Goal: Communication & Community: Ask a question

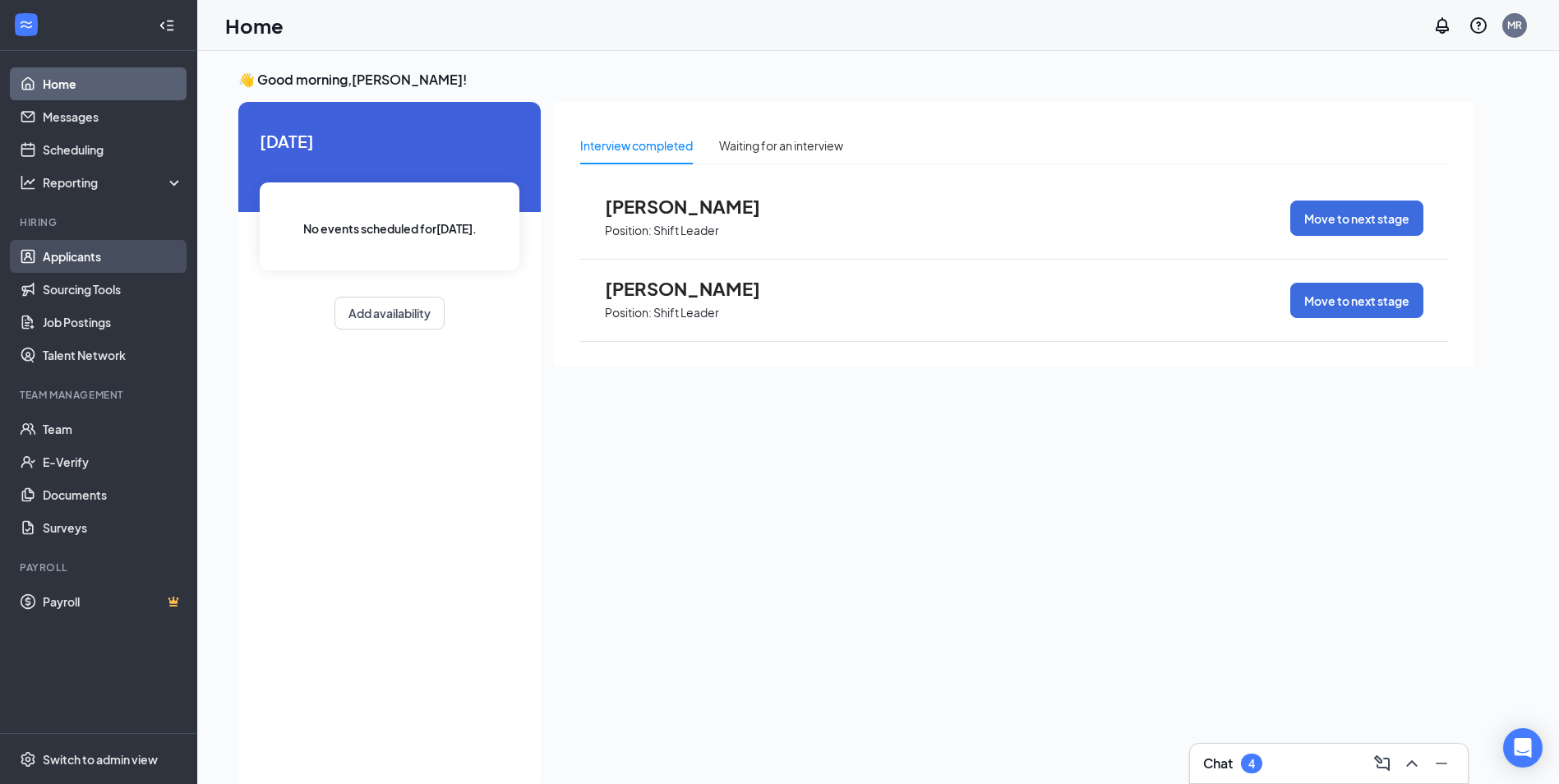
click at [83, 254] on link "Applicants" at bounding box center [113, 256] width 141 height 32
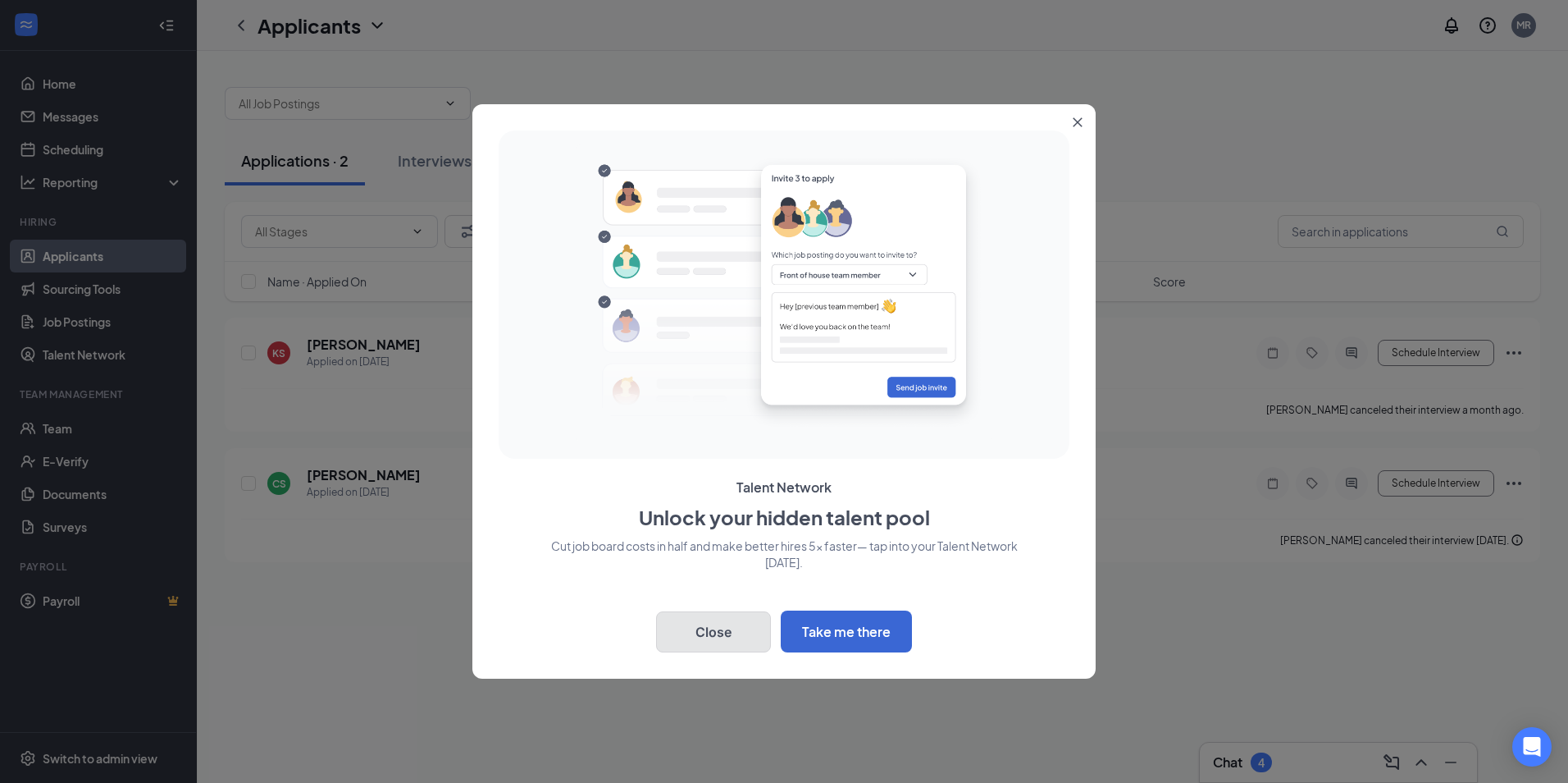
click at [735, 622] on button "Close" at bounding box center [712, 632] width 114 height 41
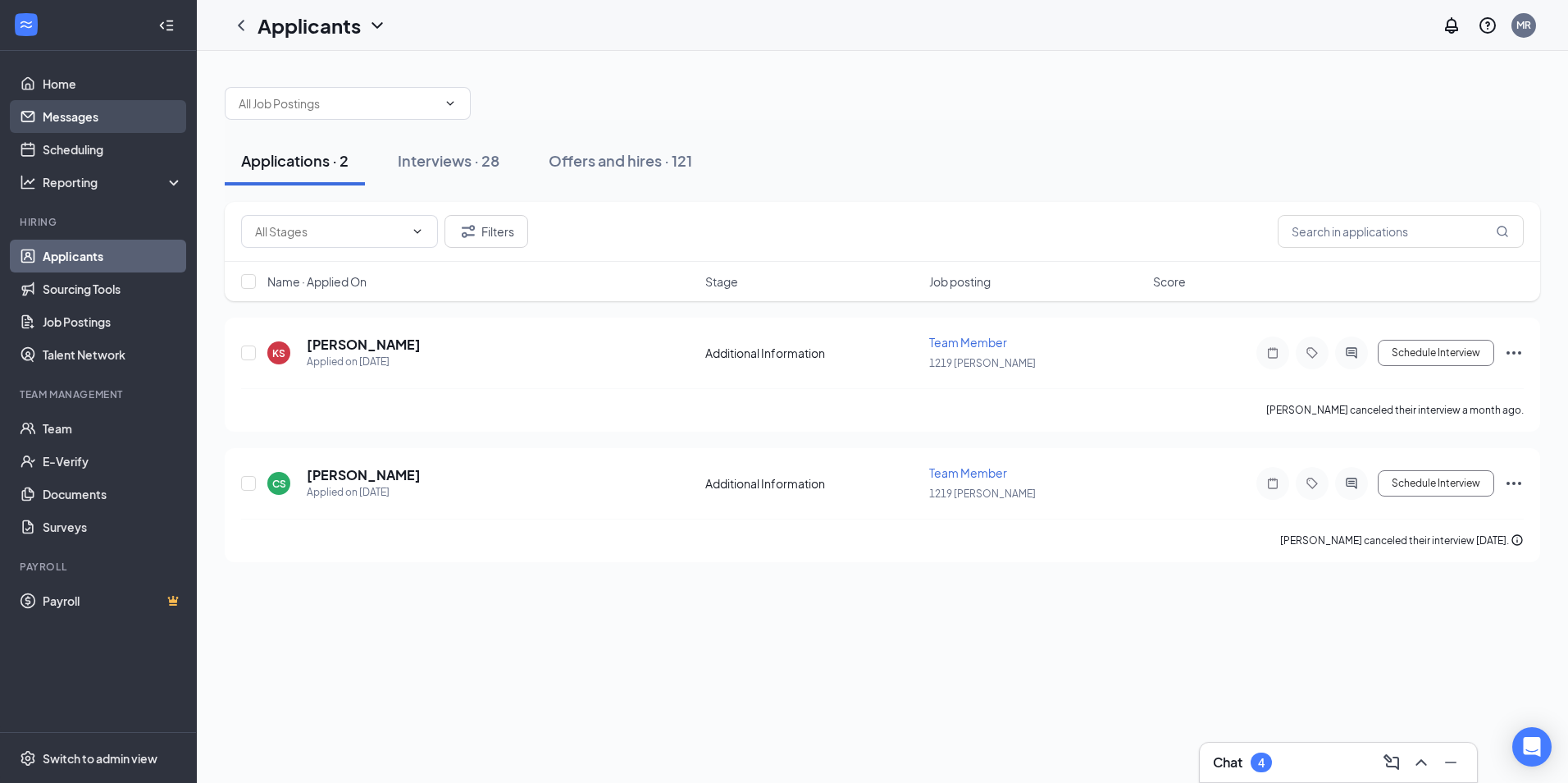
click at [76, 116] on link "Messages" at bounding box center [113, 116] width 140 height 32
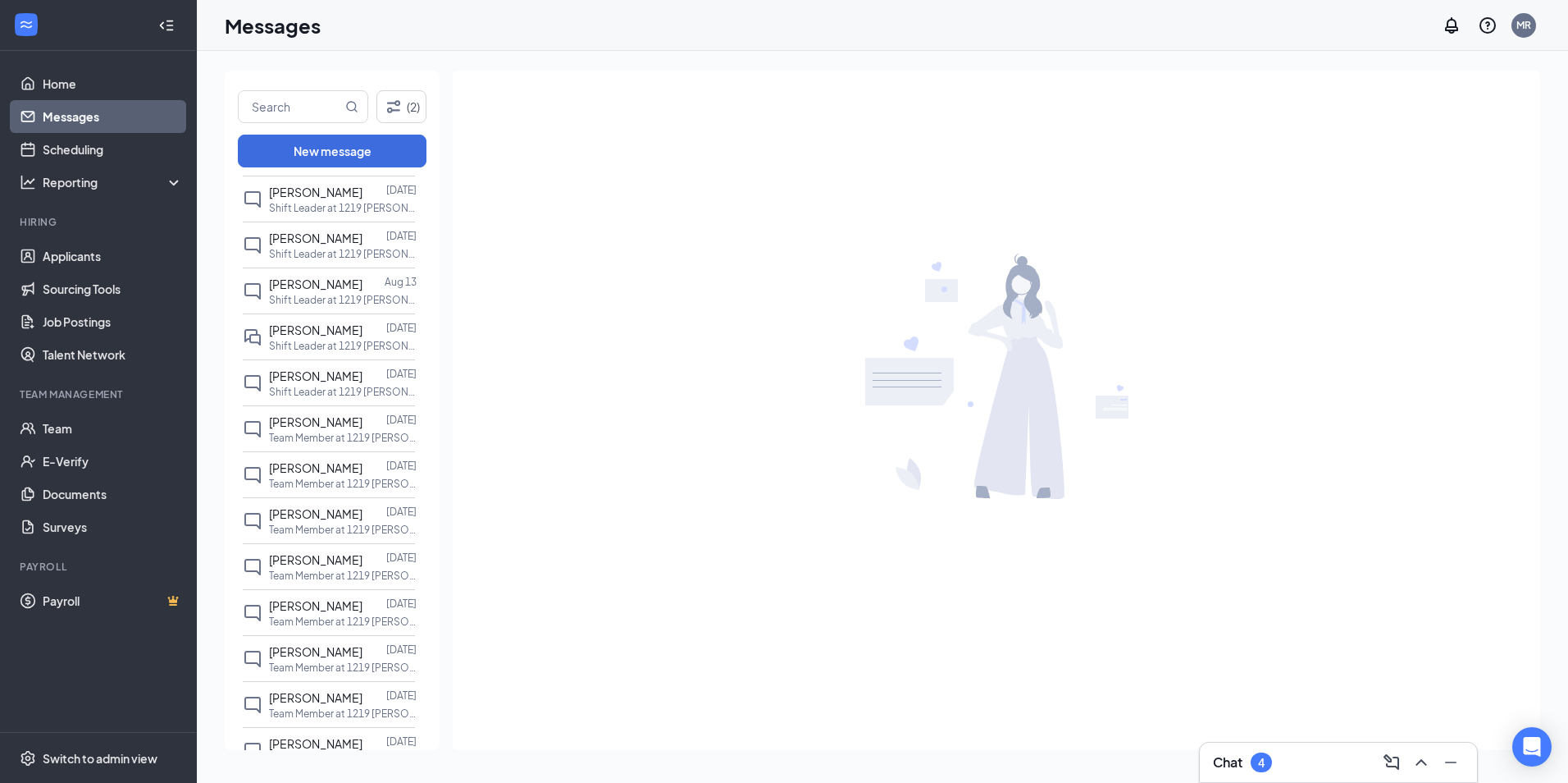
scroll to position [492, 0]
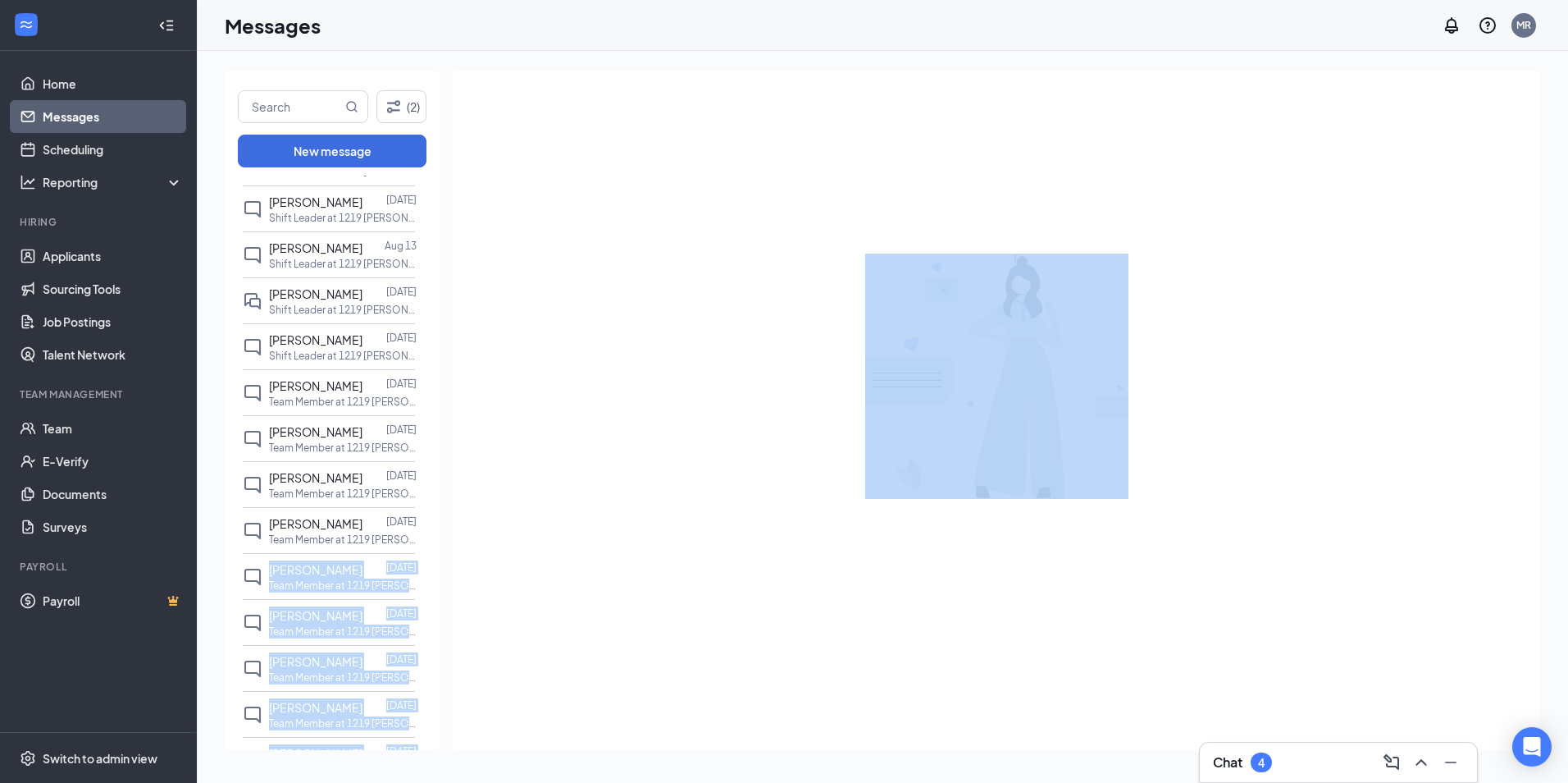
drag, startPoint x: 429, startPoint y: 485, endPoint x: 427, endPoint y: 522, distance: 37.1
drag, startPoint x: 427, startPoint y: 522, endPoint x: 510, endPoint y: 521, distance: 83.0
click at [510, 521] on div at bounding box center [996, 376] width 1087 height 611
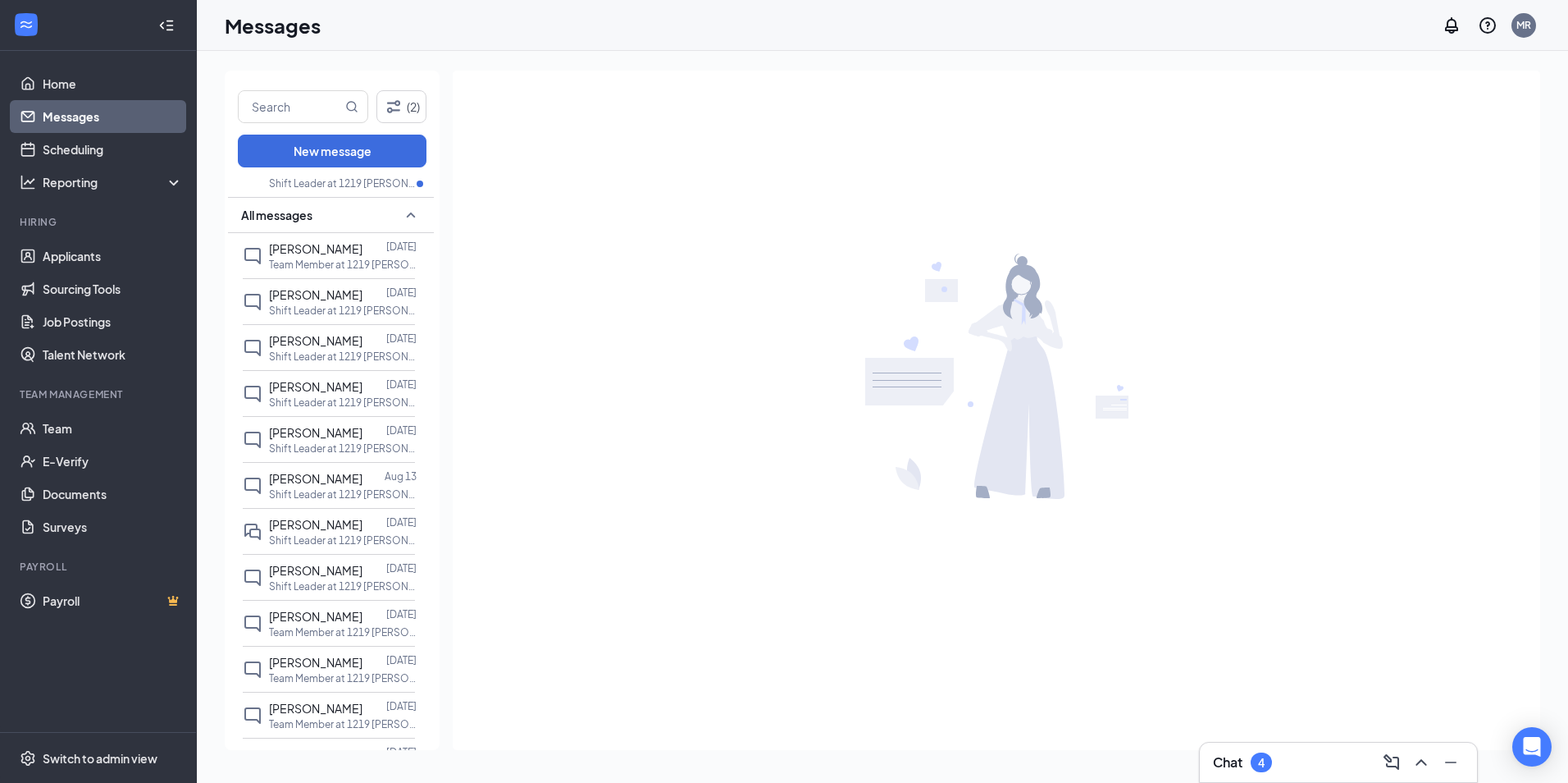
scroll to position [81, 0]
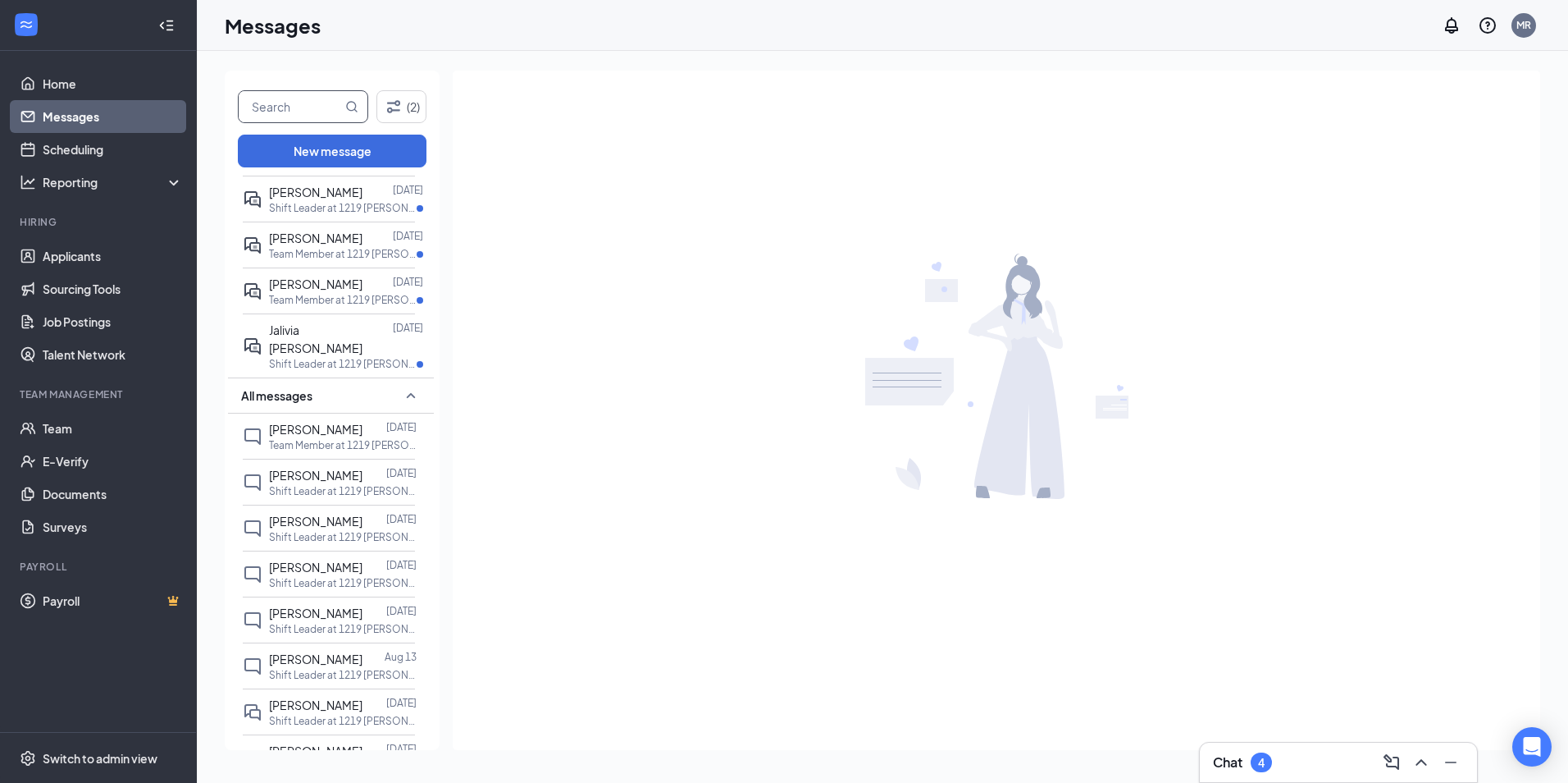
click at [303, 106] on input "text" at bounding box center [290, 106] width 104 height 32
type input "[PERSON_NAME]"
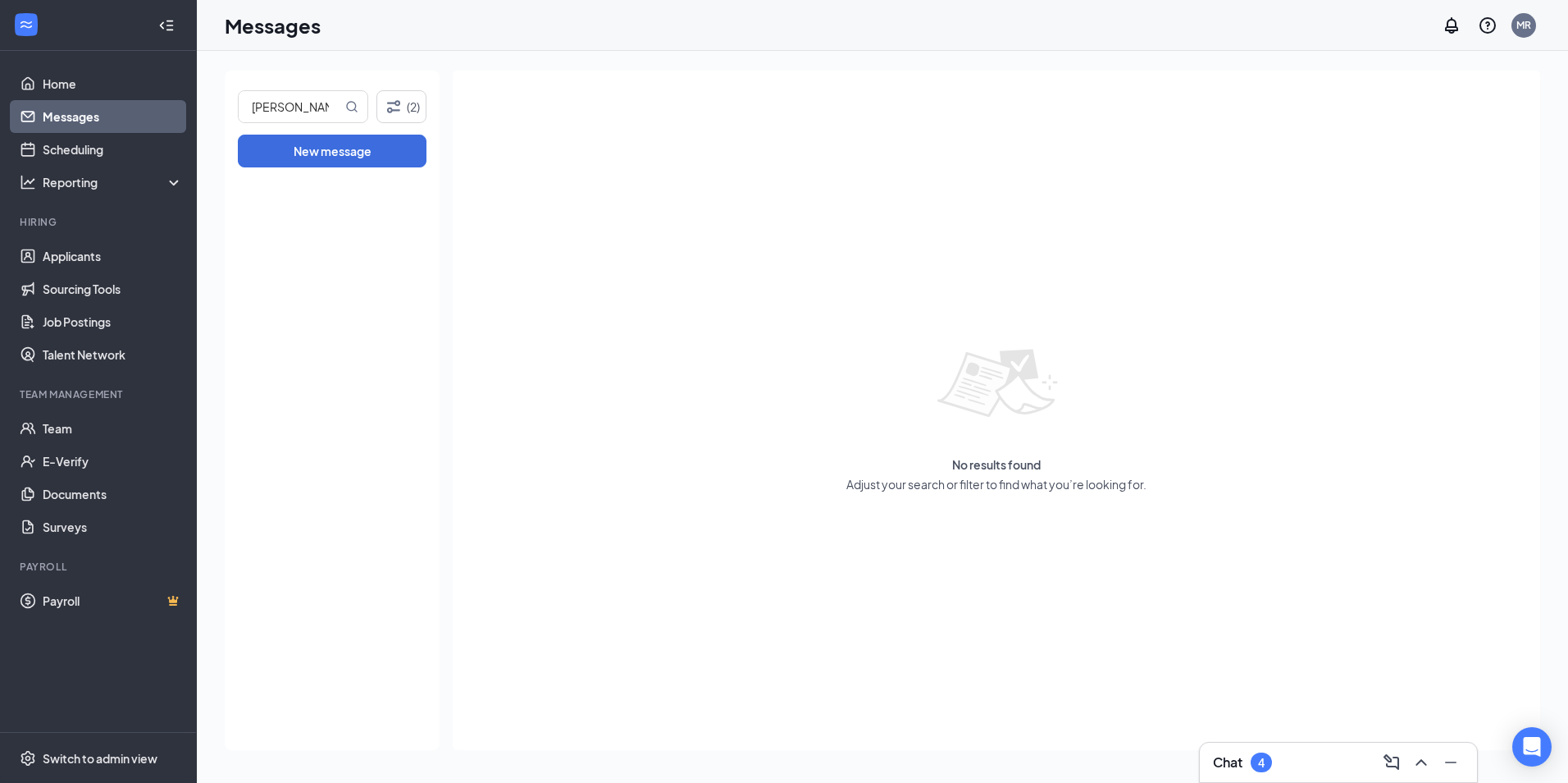
click at [131, 123] on link "Messages" at bounding box center [113, 116] width 140 height 32
